Goal: Communication & Community: Share content

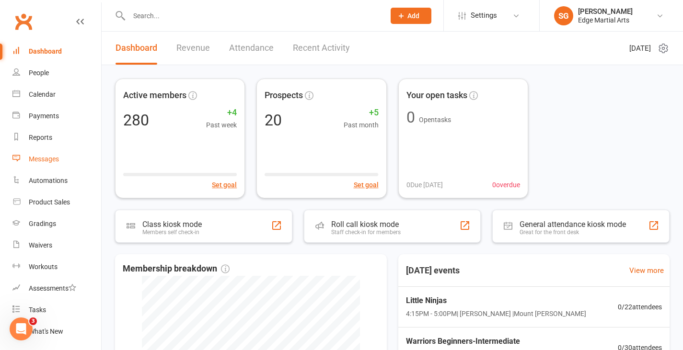
click at [49, 166] on link "Messages" at bounding box center [56, 160] width 89 height 22
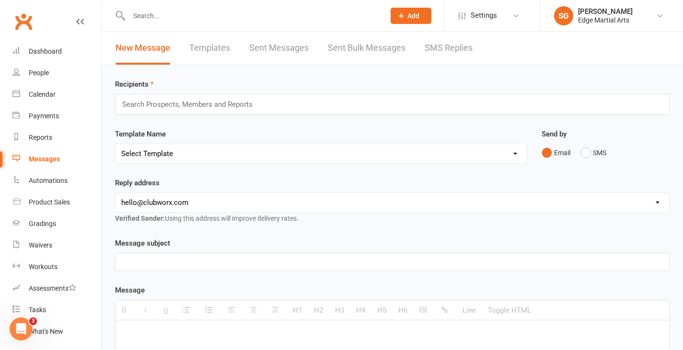
click at [173, 111] on div "Search Prospects, Members and Reports" at bounding box center [392, 104] width 554 height 21
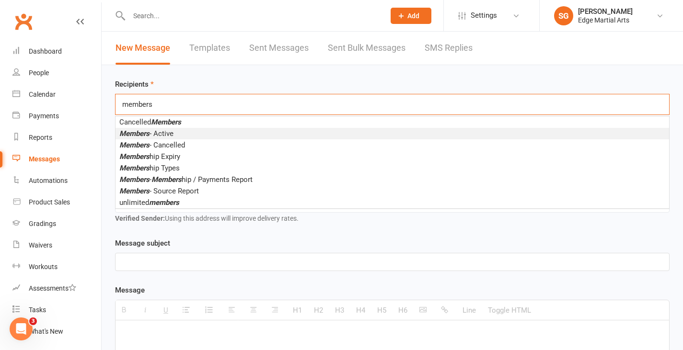
type input "members"
click at [179, 137] on li "Members - Active" at bounding box center [392, 134] width 554 height 12
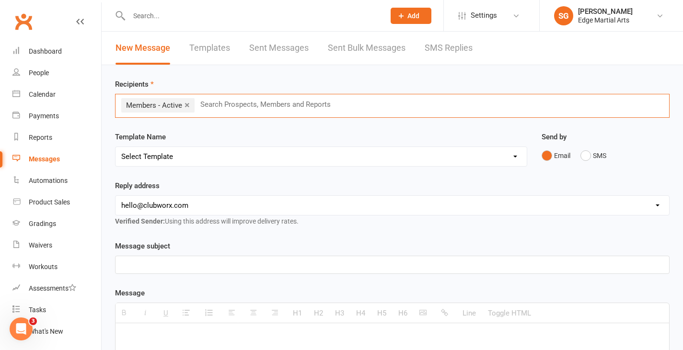
drag, startPoint x: 155, startPoint y: 266, endPoint x: 156, endPoint y: 261, distance: 5.3
click at [157, 263] on p at bounding box center [392, 265] width 542 height 12
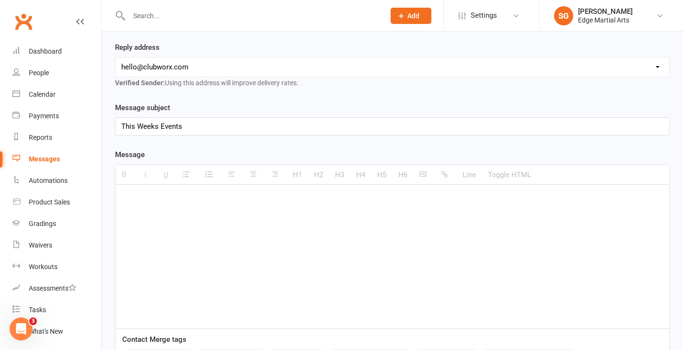
scroll to position [144, 0]
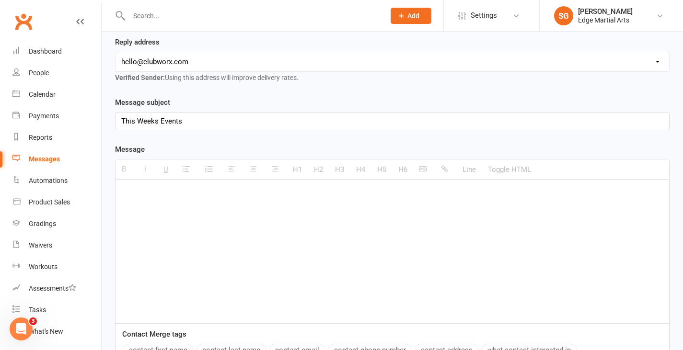
click at [182, 196] on p at bounding box center [392, 194] width 542 height 12
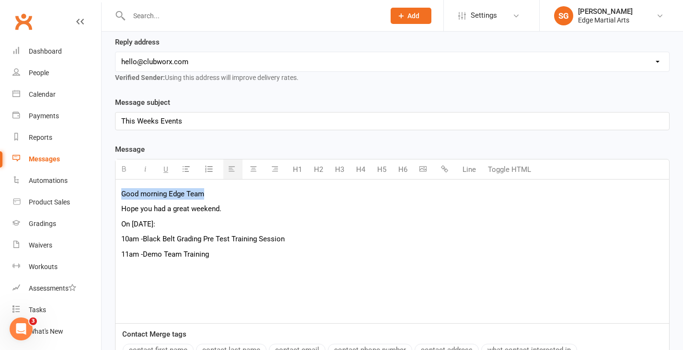
drag, startPoint x: 207, startPoint y: 194, endPoint x: 111, endPoint y: 197, distance: 95.4
click at [111, 197] on div "Template Name Send by Email SMS Message subject This Weeks Events <p>This Weeks…" at bounding box center [392, 253] width 569 height 313
click at [362, 171] on button "H4" at bounding box center [360, 169] width 19 height 19
click at [243, 213] on p "Hope you had a great weekend." at bounding box center [392, 209] width 542 height 12
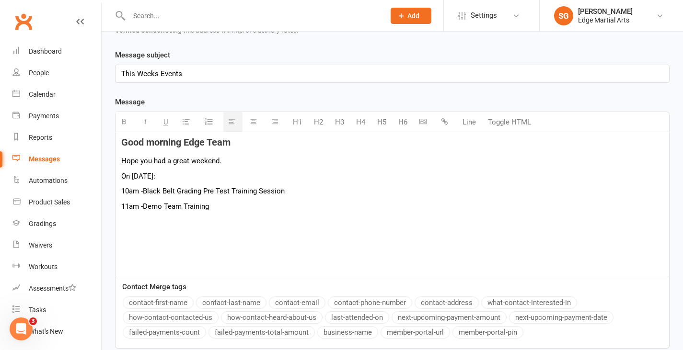
scroll to position [192, 0]
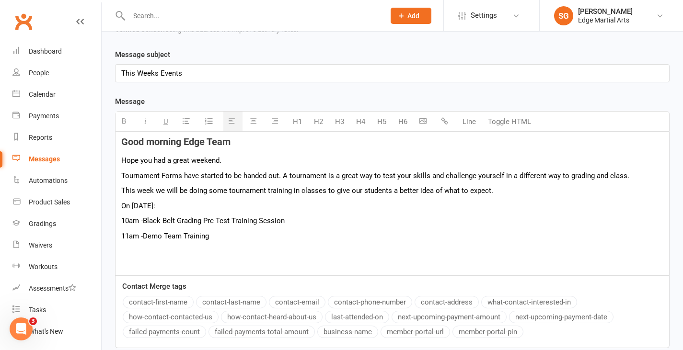
drag, startPoint x: 122, startPoint y: 207, endPoint x: 179, endPoint y: 203, distance: 57.2
click at [179, 203] on p "On [DATE]:" at bounding box center [392, 206] width 542 height 12
click at [165, 123] on icon "button" at bounding box center [165, 120] width 5 height 7
drag, startPoint x: 127, startPoint y: 123, endPoint x: 161, endPoint y: 197, distance: 81.9
click at [127, 123] on icon "button" at bounding box center [123, 120] width 7 height 7
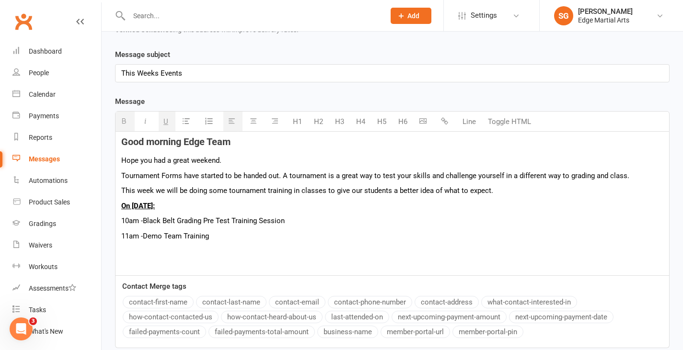
click at [272, 227] on div "Good morning Edge Team Hope you had a great weekend. Tournament Forms have star…" at bounding box center [392, 204] width 554 height 144
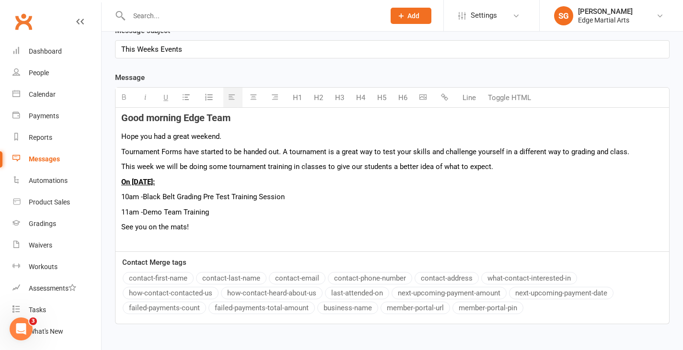
scroll to position [240, 0]
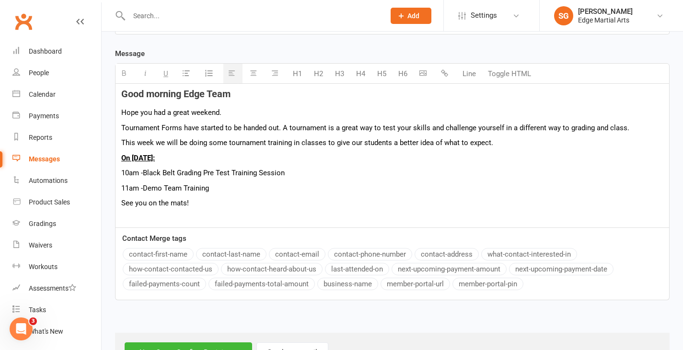
click at [120, 202] on div "Good morning Edge Team Hope you had a great weekend. Tournament Forms have star…" at bounding box center [392, 156] width 554 height 144
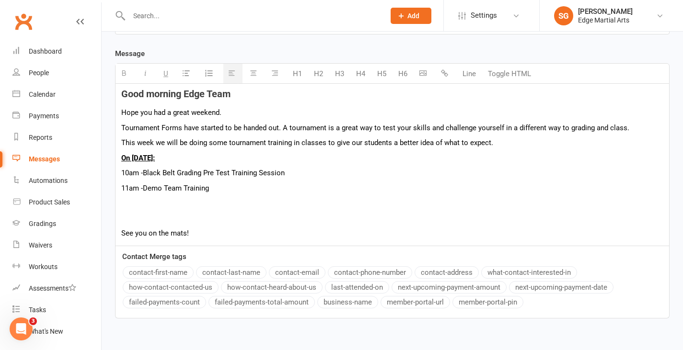
click at [150, 208] on p at bounding box center [392, 203] width 542 height 12
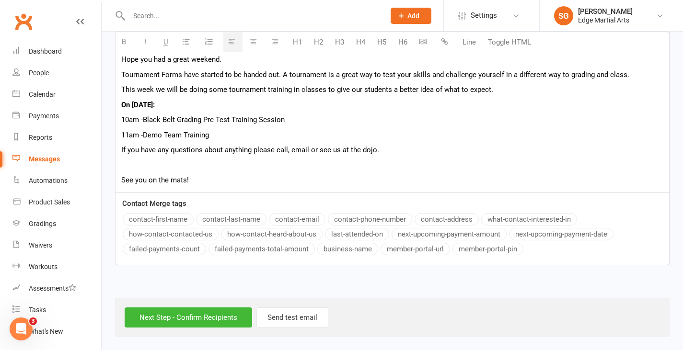
scroll to position [294, 0]
click at [197, 177] on p "See you on the mats!" at bounding box center [392, 179] width 542 height 12
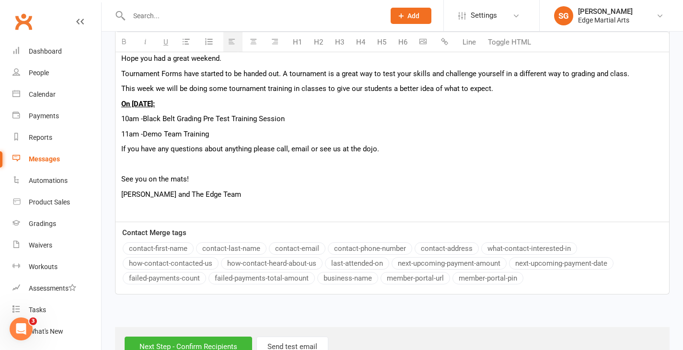
click at [422, 43] on icon "button" at bounding box center [422, 41] width 7 height 7
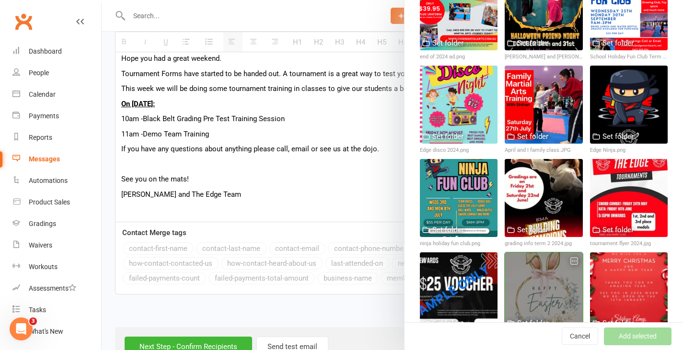
scroll to position [888, 0]
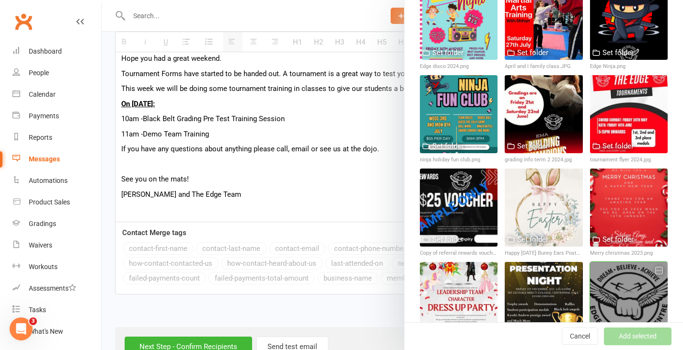
click at [618, 262] on div at bounding box center [629, 301] width 78 height 78
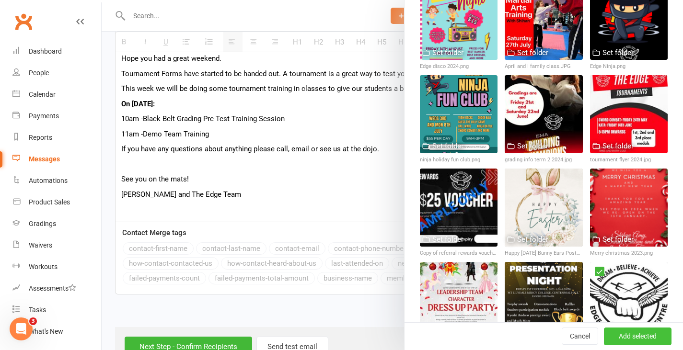
click at [632, 330] on button "Add selected" at bounding box center [638, 336] width 68 height 17
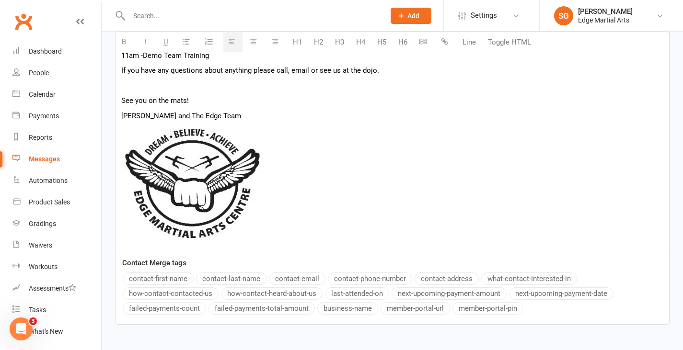
scroll to position [433, 0]
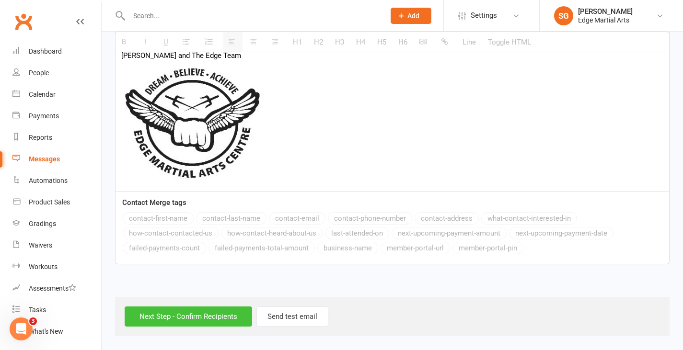
click at [219, 313] on input "Next Step - Confirm Recipients" at bounding box center [188, 317] width 127 height 20
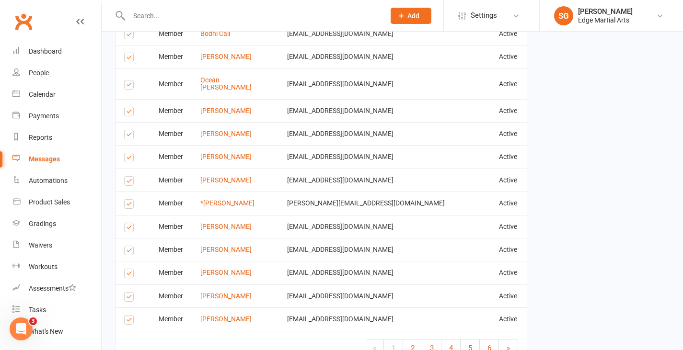
scroll to position [1477, 0]
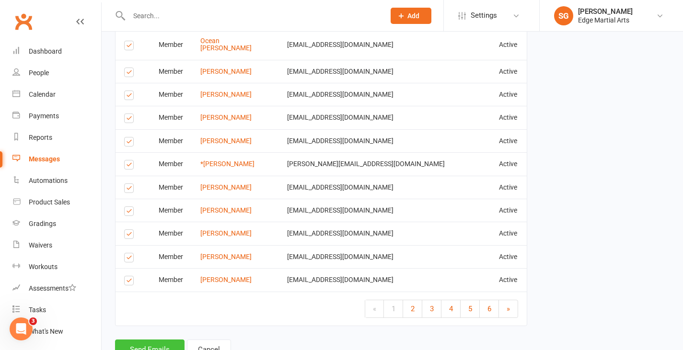
click at [155, 340] on button "Send Emails" at bounding box center [149, 350] width 69 height 20
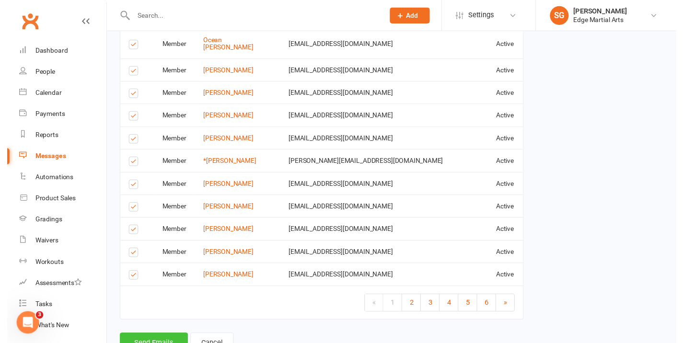
scroll to position [1473, 0]
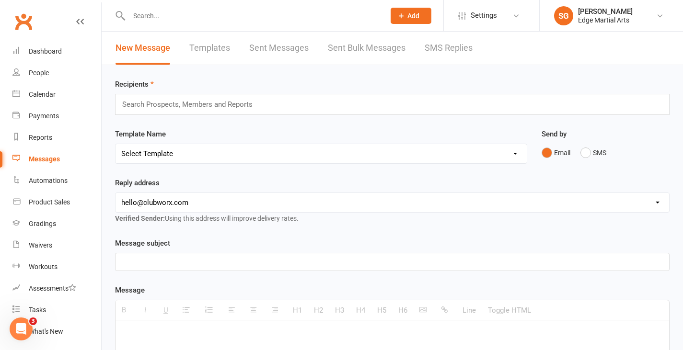
click at [56, 49] on div "Dashboard" at bounding box center [45, 51] width 33 height 8
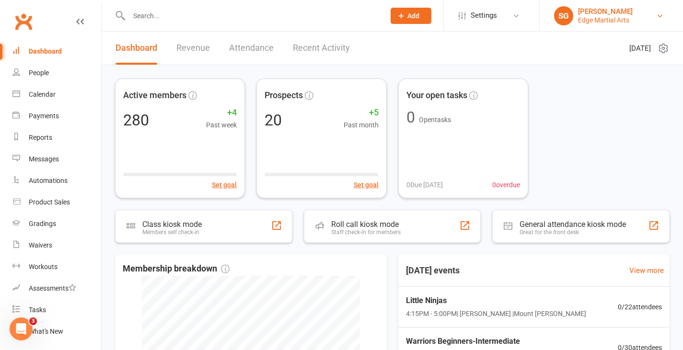
click at [624, 18] on div "Edge Martial Arts" at bounding box center [605, 20] width 55 height 9
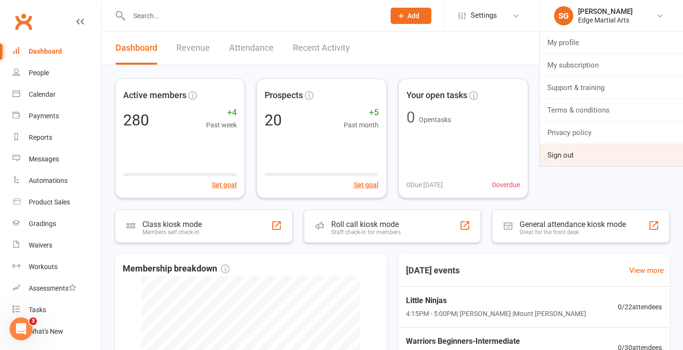
click at [569, 156] on link "Sign out" at bounding box center [611, 155] width 143 height 22
